Goal: Transaction & Acquisition: Purchase product/service

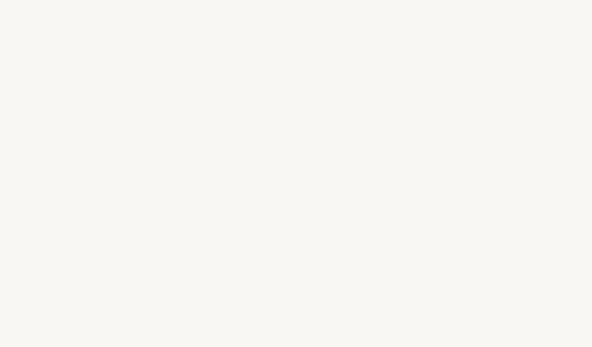
select select "PT"
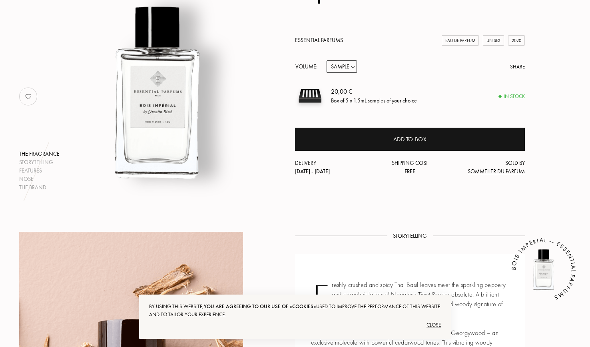
scroll to position [114, 0]
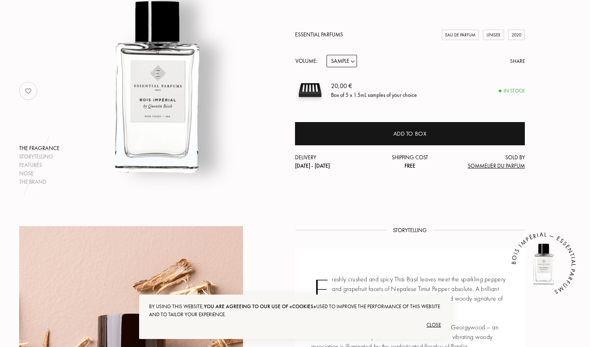
click at [353, 63] on select "Sample 10mL 100mL 150mL" at bounding box center [342, 61] width 30 height 12
select select "2"
click at [327, 55] on select "Sample 10mL 100mL 150mL" at bounding box center [342, 61] width 30 height 12
select select "2"
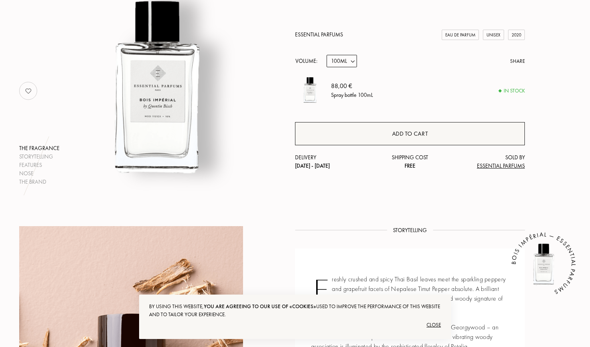
click at [369, 134] on div "Add to cart" at bounding box center [410, 133] width 230 height 23
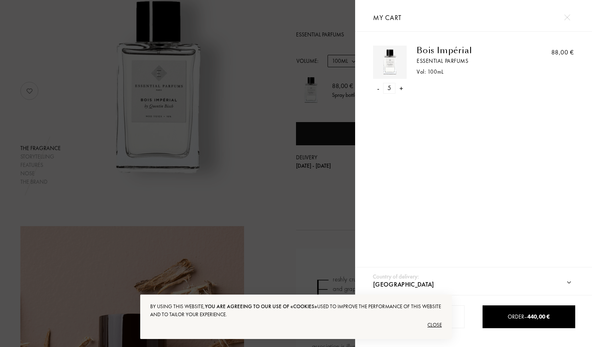
click at [379, 89] on div "-" at bounding box center [378, 88] width 2 height 11
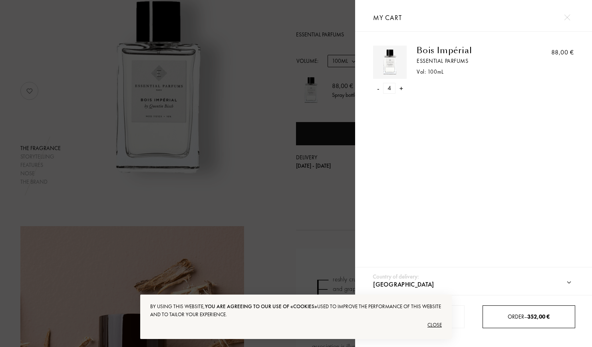
click at [521, 319] on span "Order – 352,00 €" at bounding box center [529, 316] width 42 height 7
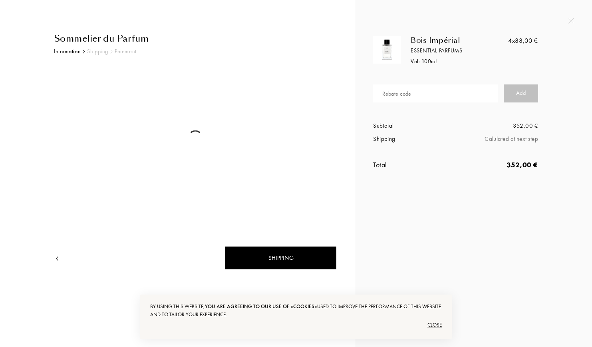
select select "PT"
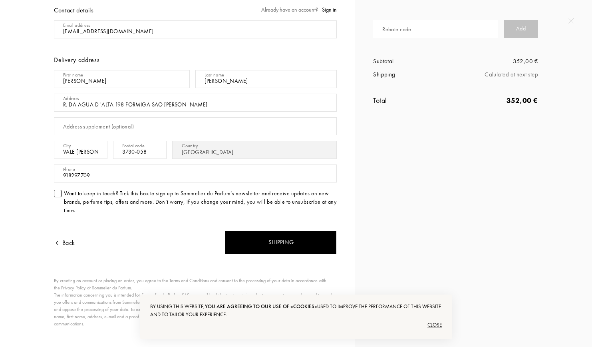
scroll to position [67, 0]
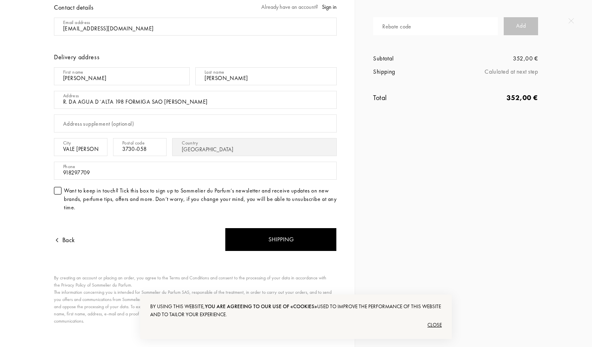
click at [60, 191] on div at bounding box center [58, 191] width 8 height 8
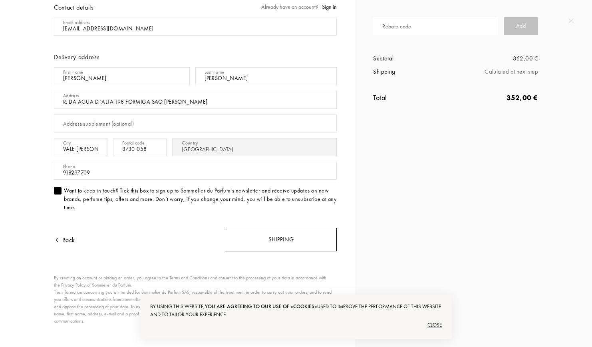
click at [258, 239] on div "Shipping" at bounding box center [281, 239] width 112 height 24
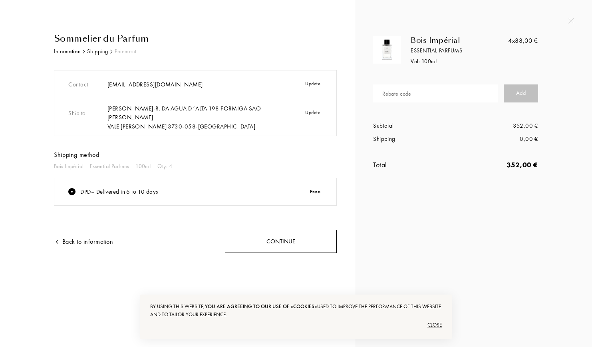
click at [268, 242] on div "Continue" at bounding box center [281, 241] width 112 height 24
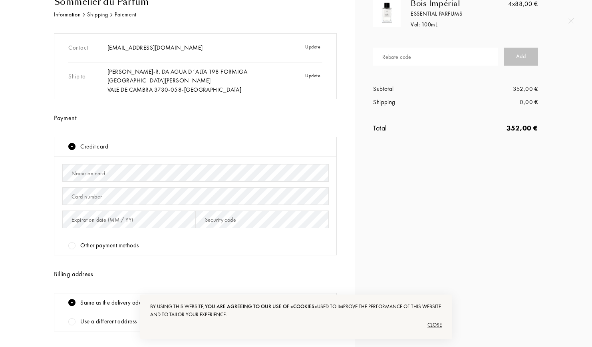
scroll to position [37, 0]
click at [102, 171] on div "Name on card" at bounding box center [89, 173] width 34 height 8
click at [77, 192] on div "Card number" at bounding box center [87, 196] width 31 height 8
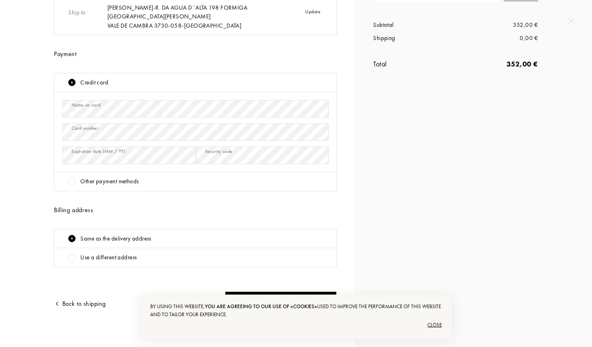
scroll to position [102, 0]
click at [435, 326] on div "Close" at bounding box center [296, 324] width 292 height 13
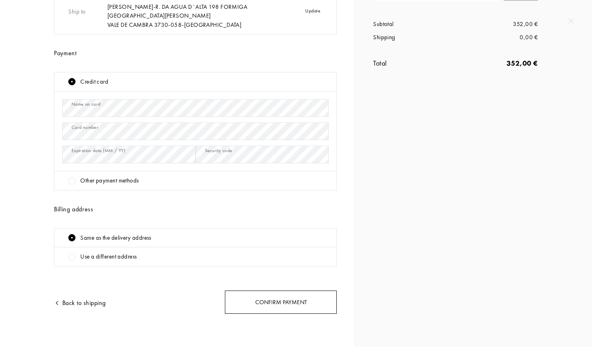
click at [264, 302] on div "Confirm payment" at bounding box center [281, 302] width 112 height 24
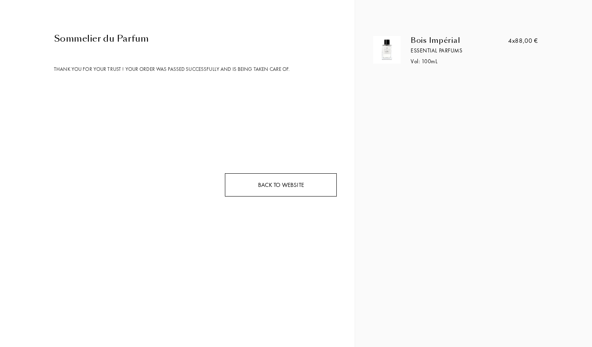
click at [276, 183] on div "Back to website" at bounding box center [281, 185] width 112 height 24
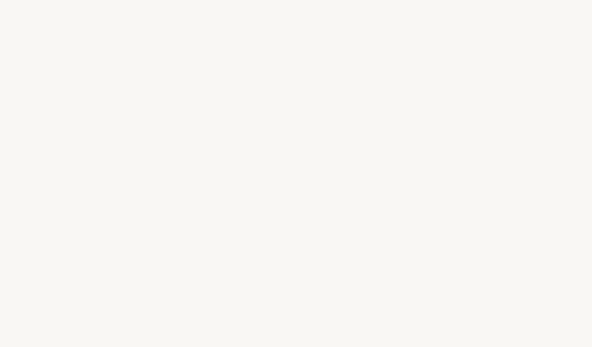
select select "PT"
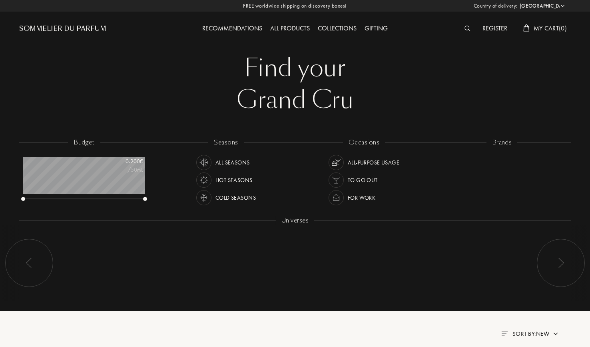
scroll to position [40, 122]
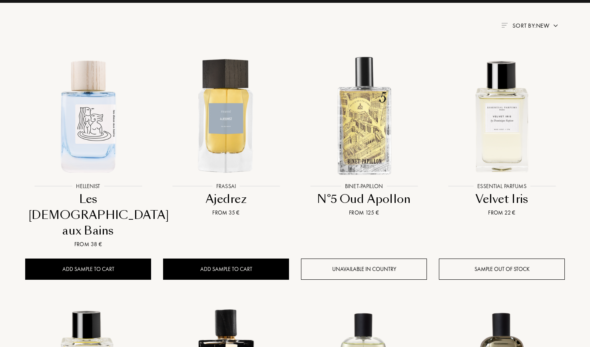
scroll to position [305, 0]
